Goal: Task Accomplishment & Management: Manage account settings

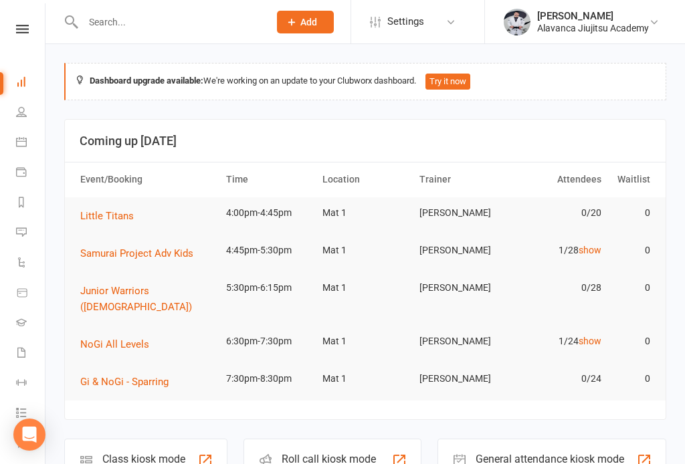
click at [21, 92] on link "Dashboard" at bounding box center [31, 83] width 30 height 30
click at [25, 115] on icon at bounding box center [21, 111] width 11 height 11
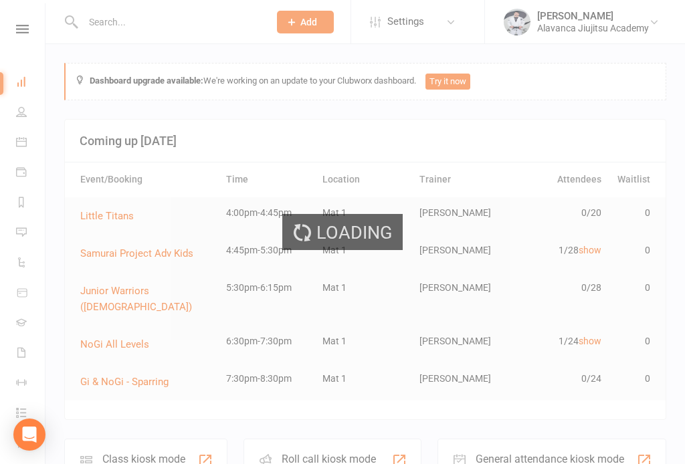
select select "100"
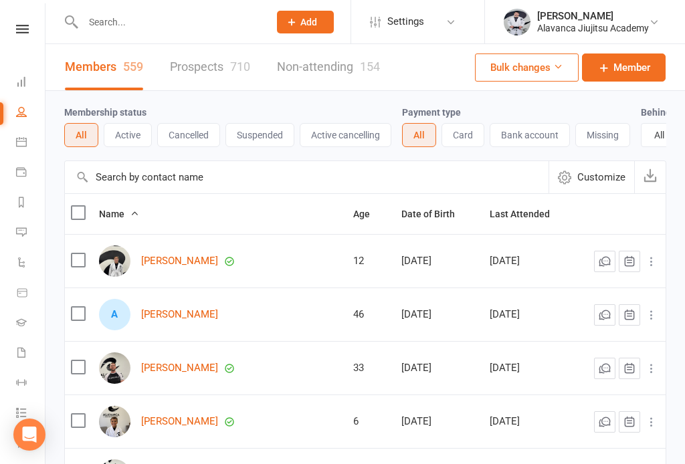
click at [195, 144] on button "Cancelled" at bounding box center [188, 135] width 63 height 24
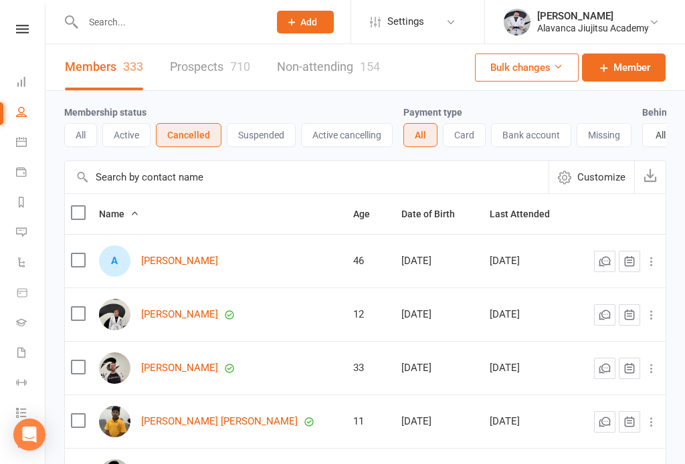
click at [19, 116] on icon at bounding box center [21, 111] width 11 height 11
click at [29, 84] on link "Dashboard" at bounding box center [31, 83] width 30 height 30
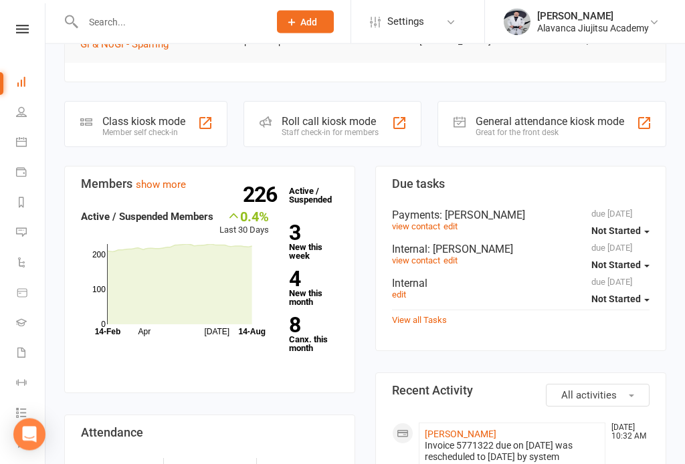
scroll to position [338, 0]
click at [233, 281] on icon at bounding box center [180, 284] width 144 height 80
click at [311, 316] on link "8 Canx. this month" at bounding box center [313, 333] width 49 height 37
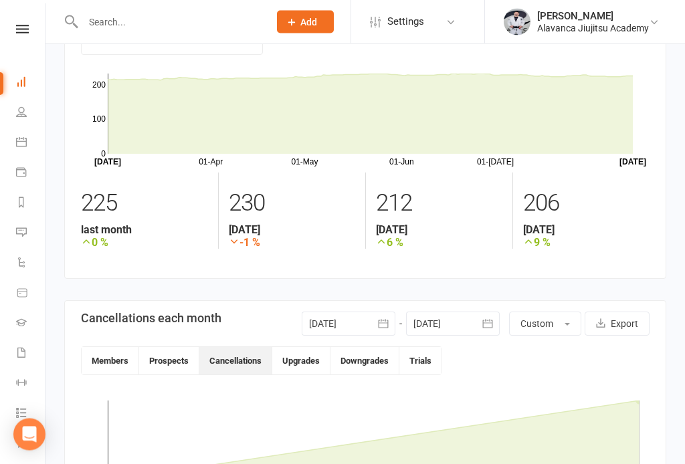
scroll to position [66, 0]
click at [247, 356] on button "Cancellations" at bounding box center [235, 359] width 73 height 27
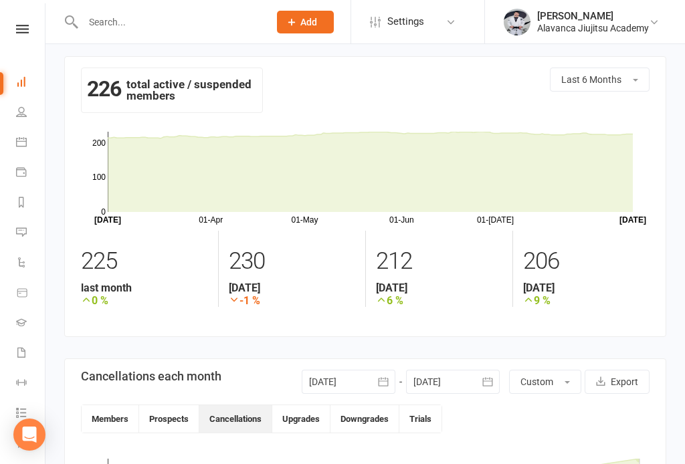
scroll to position [0, 0]
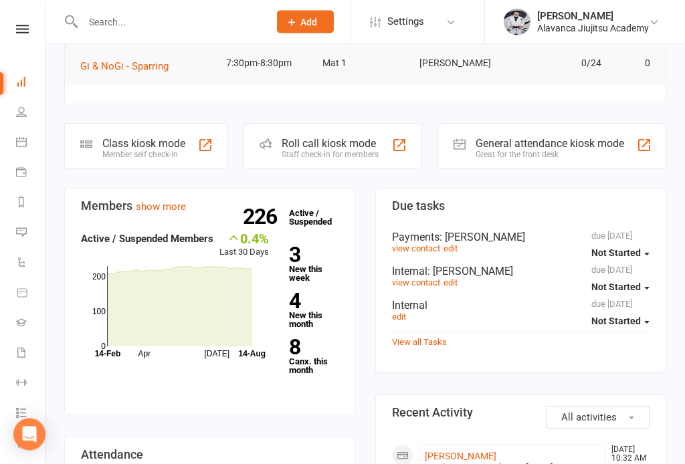
scroll to position [317, 0]
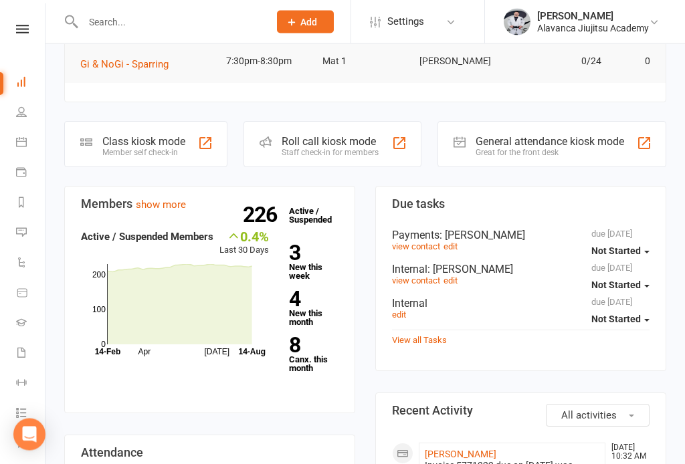
click at [308, 344] on link "8 Canx. this month" at bounding box center [313, 354] width 49 height 37
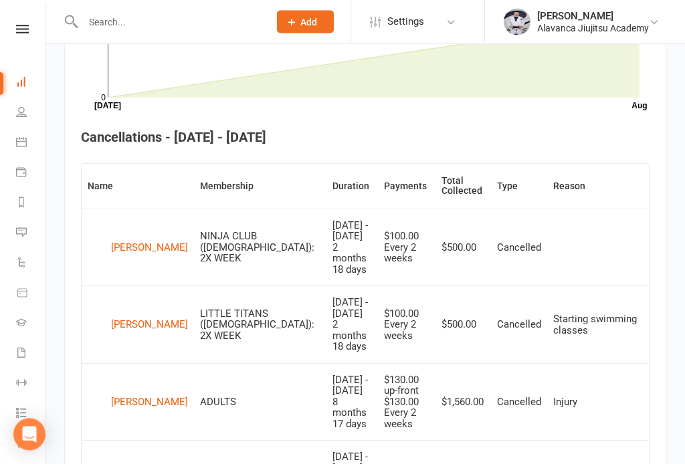
scroll to position [459, 0]
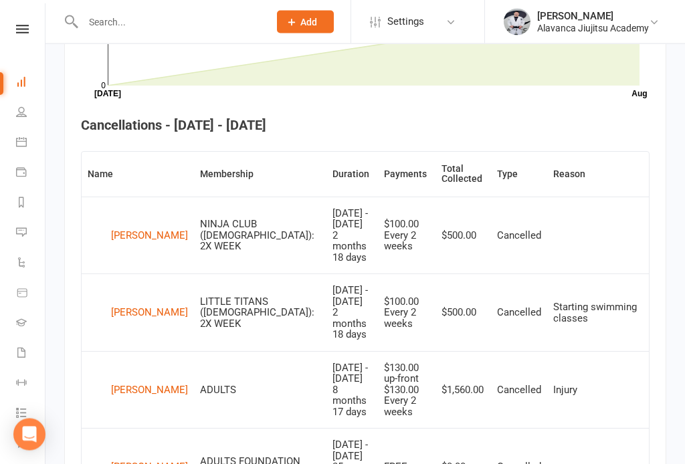
click at [126, 304] on div "[PERSON_NAME]" at bounding box center [149, 314] width 77 height 20
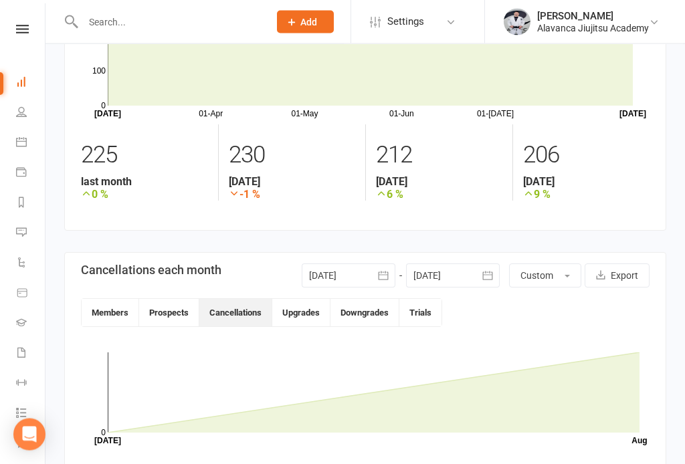
scroll to position [114, 0]
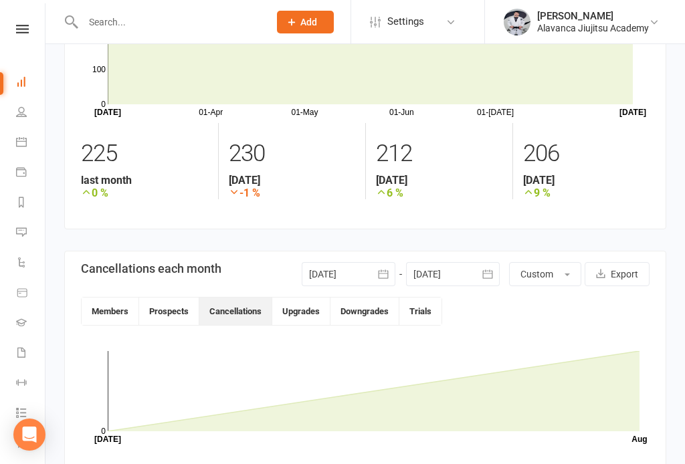
click at [124, 322] on button "Members" at bounding box center [110, 311] width 57 height 27
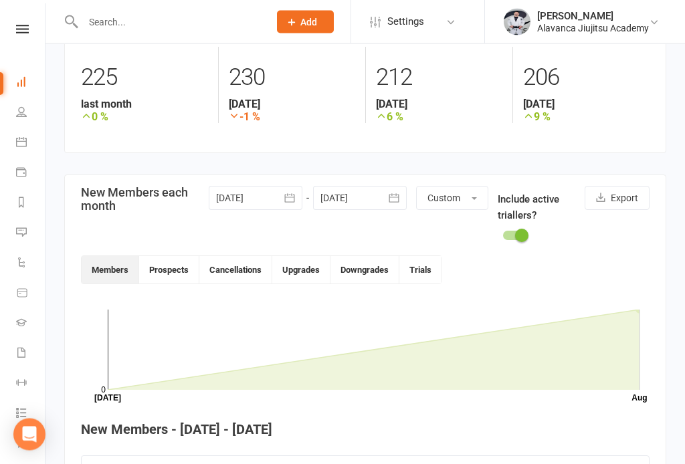
scroll to position [253, 0]
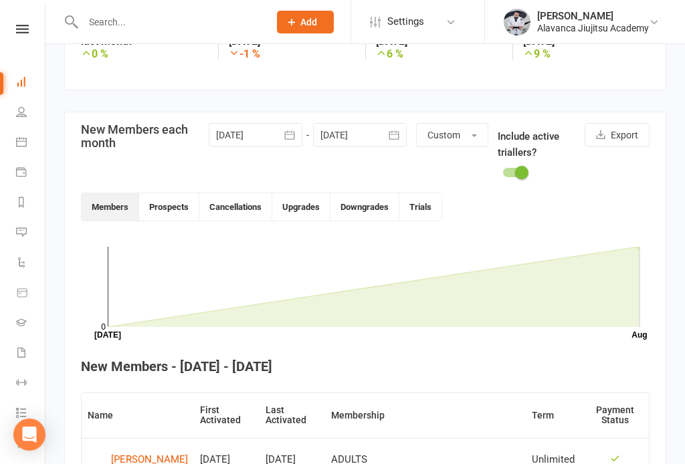
click at [578, 316] on icon at bounding box center [374, 287] width 532 height 80
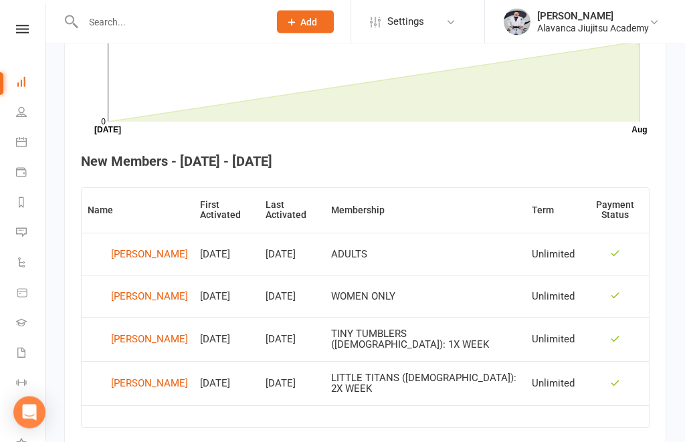
scroll to position [469, 0]
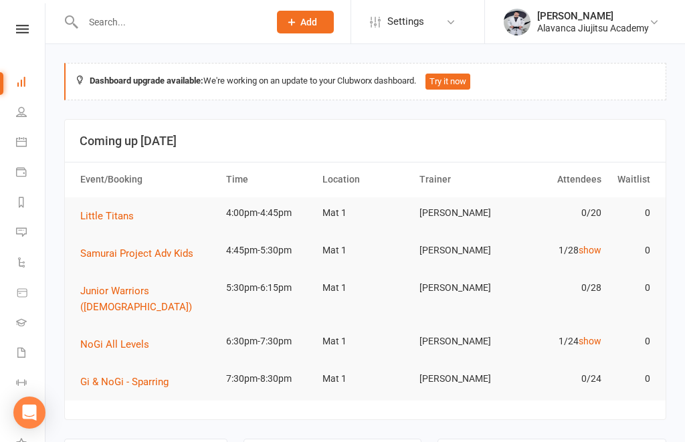
click at [203, 29] on input "text" at bounding box center [169, 22] width 181 height 19
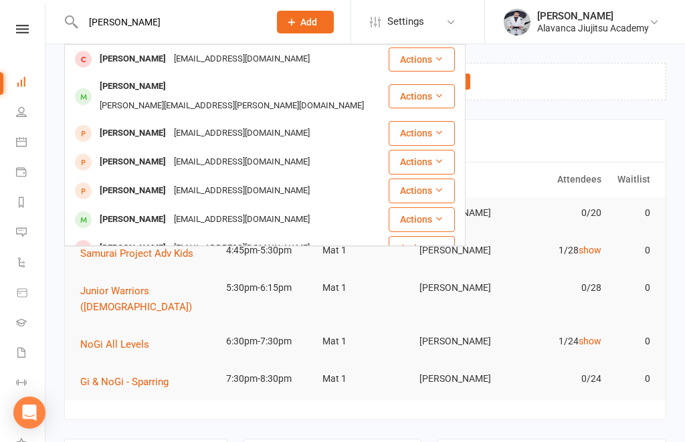
type input "[PERSON_NAME]"
click at [215, 210] on div "[EMAIL_ADDRESS][DOMAIN_NAME]" at bounding box center [242, 219] width 144 height 19
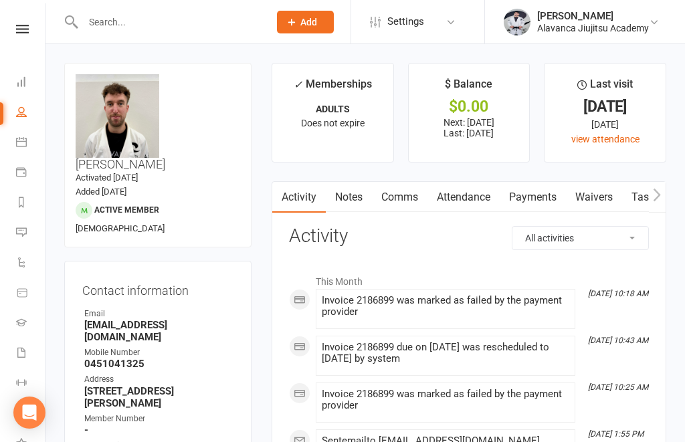
click at [477, 196] on link "Attendance" at bounding box center [463, 197] width 72 height 31
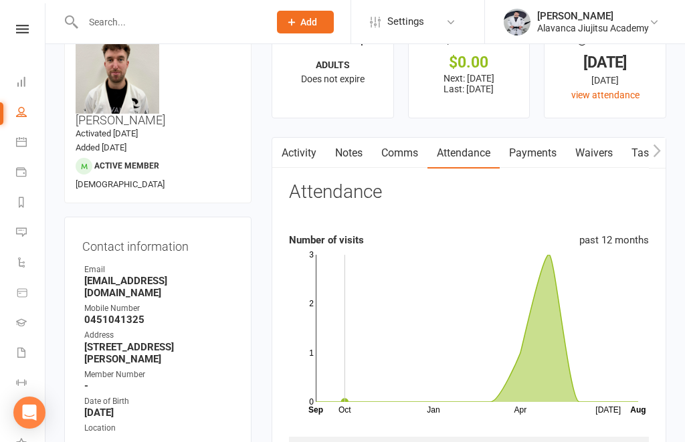
scroll to position [124, 0]
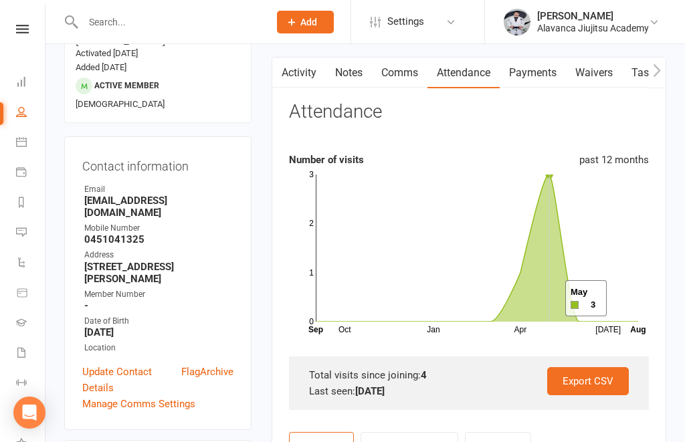
click at [548, 299] on icon at bounding box center [477, 247] width 322 height 147
click at [534, 300] on icon at bounding box center [477, 247] width 322 height 147
click at [513, 310] on icon at bounding box center [477, 247] width 322 height 147
click at [542, 269] on icon at bounding box center [477, 247] width 322 height 147
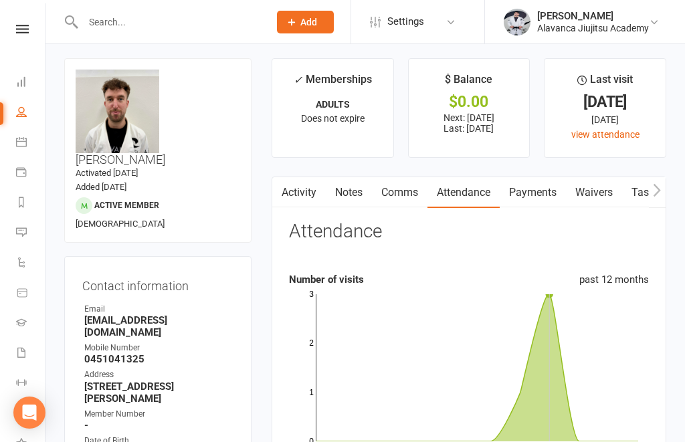
scroll to position [0, 0]
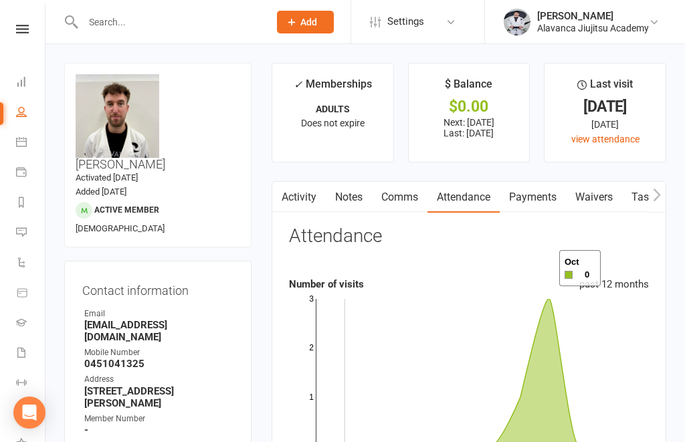
click at [223, 27] on input "text" at bounding box center [169, 22] width 181 height 19
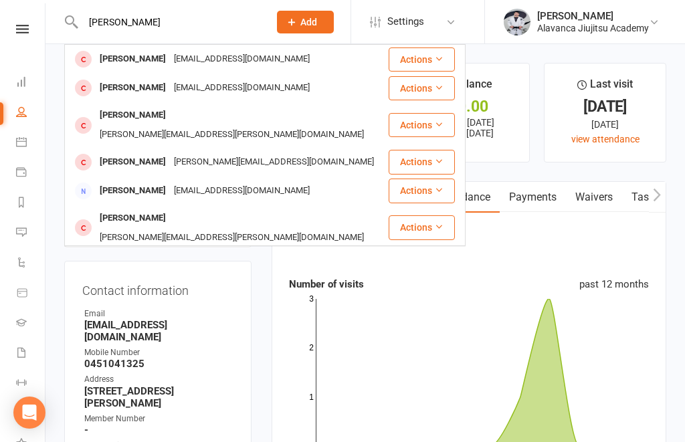
type input "[PERSON_NAME]"
click at [170, 57] on div "[EMAIL_ADDRESS][DOMAIN_NAME]" at bounding box center [242, 58] width 144 height 19
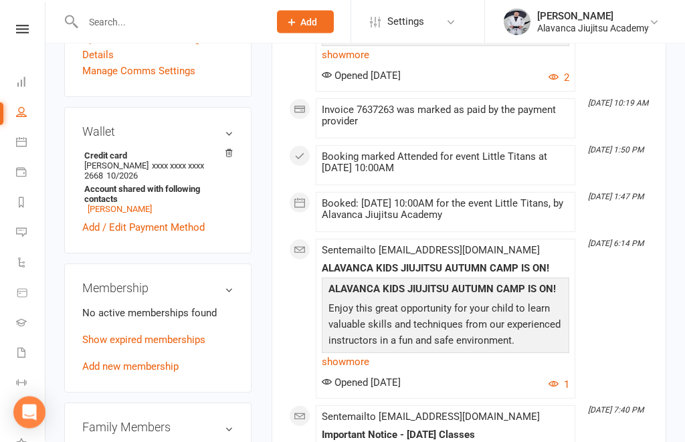
scroll to position [451, 0]
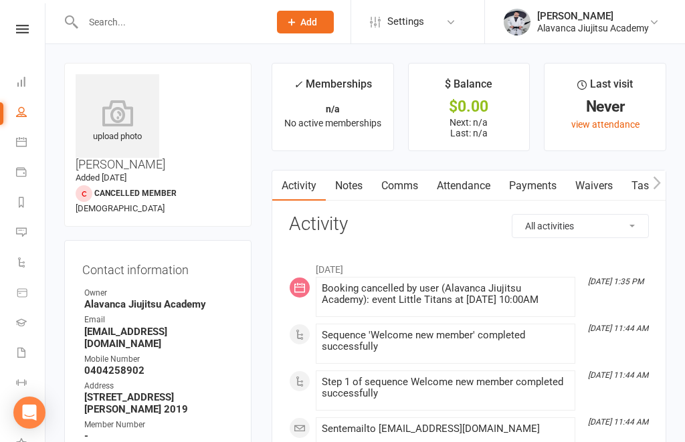
click at [186, 27] on input "text" at bounding box center [169, 22] width 181 height 19
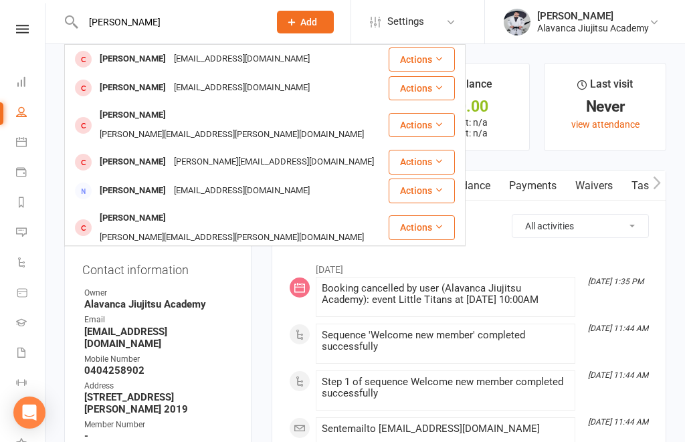
type input "[PERSON_NAME]"
click at [154, 66] on div "[PERSON_NAME]" at bounding box center [133, 58] width 74 height 19
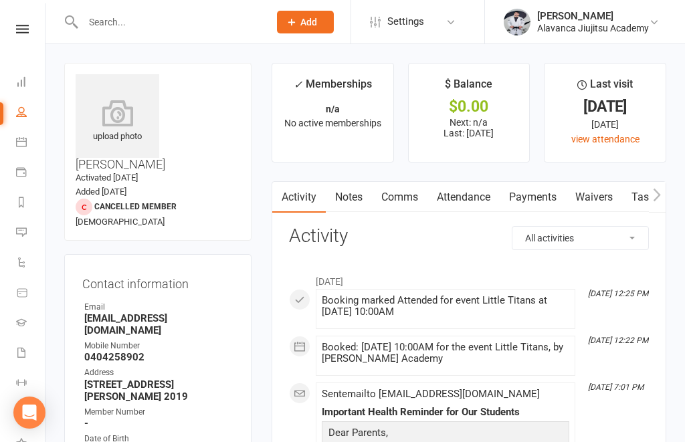
click at [88, 31] on input "text" at bounding box center [169, 22] width 181 height 19
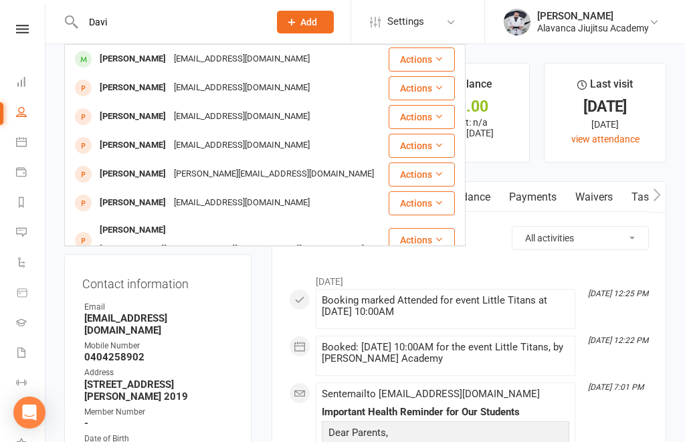
type input "[PERSON_NAME]"
